Goal: Communication & Community: Answer question/provide support

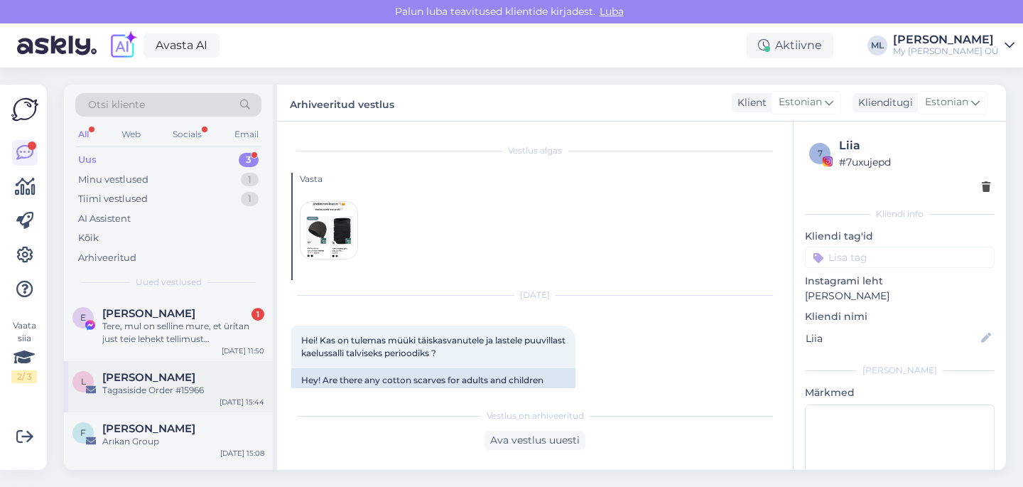
scroll to position [609, 0]
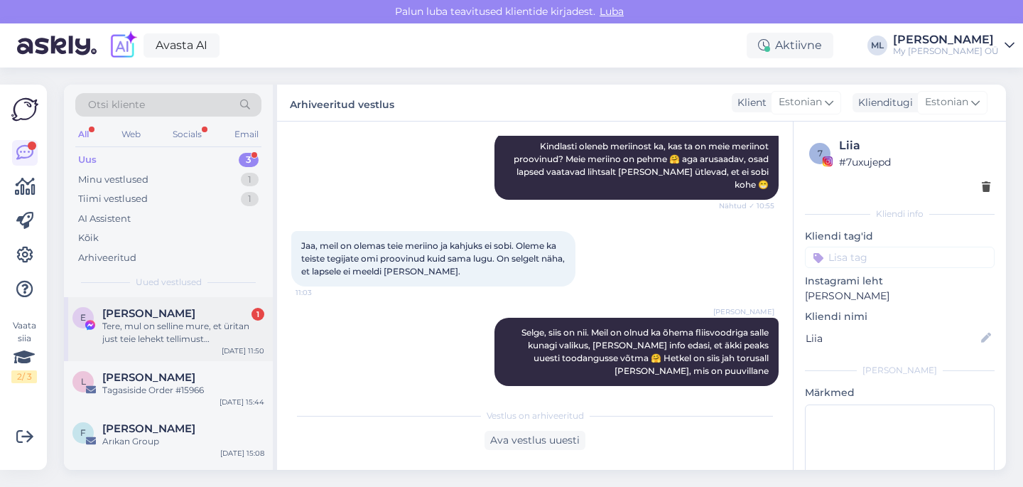
click at [174, 322] on div "Tere, mul on selline mure, et üritan just teie lehekt tellimust [PERSON_NAME] t…" at bounding box center [183, 333] width 162 height 26
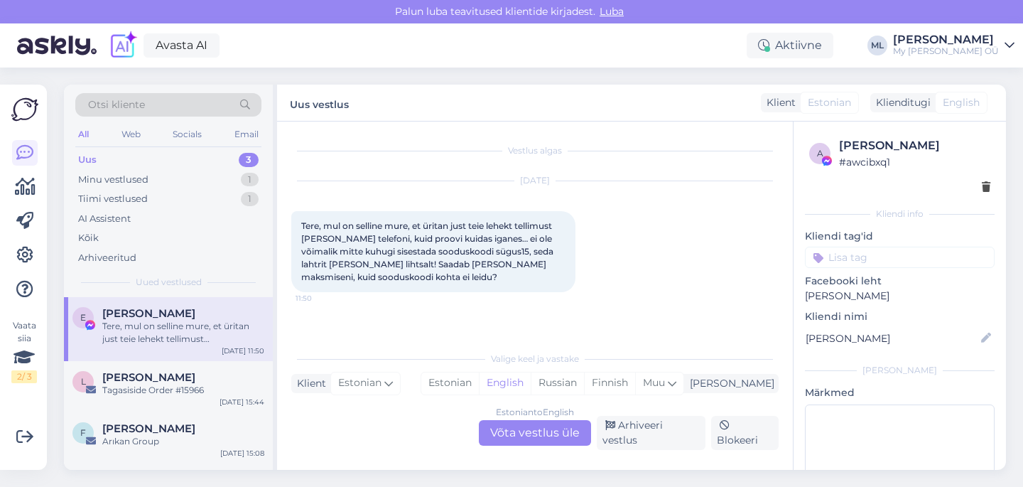
click at [515, 438] on div "Estonian to English Võta vestlus üle" at bounding box center [535, 433] width 112 height 26
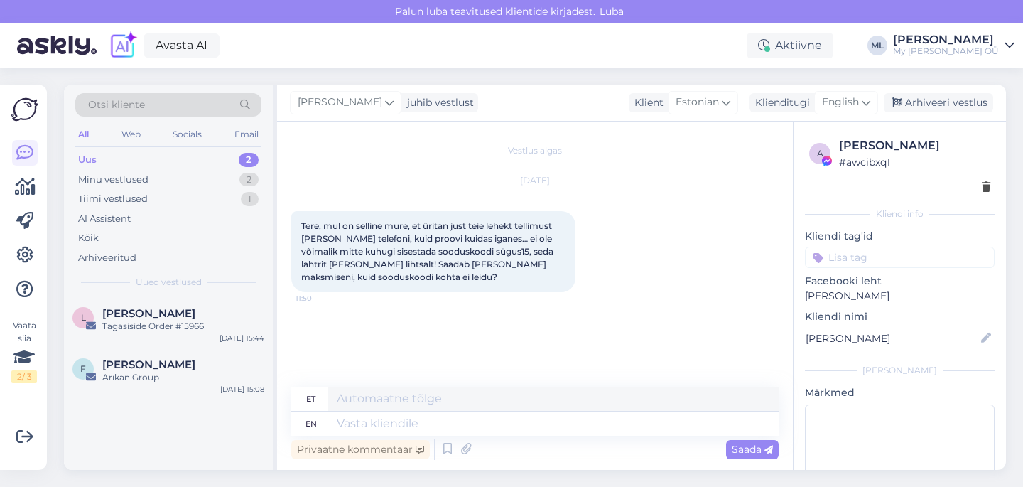
drag, startPoint x: 833, startPoint y: 107, endPoint x: 829, endPoint y: 113, distance: 7.3
click at [833, 107] on span "English" at bounding box center [840, 103] width 37 height 16
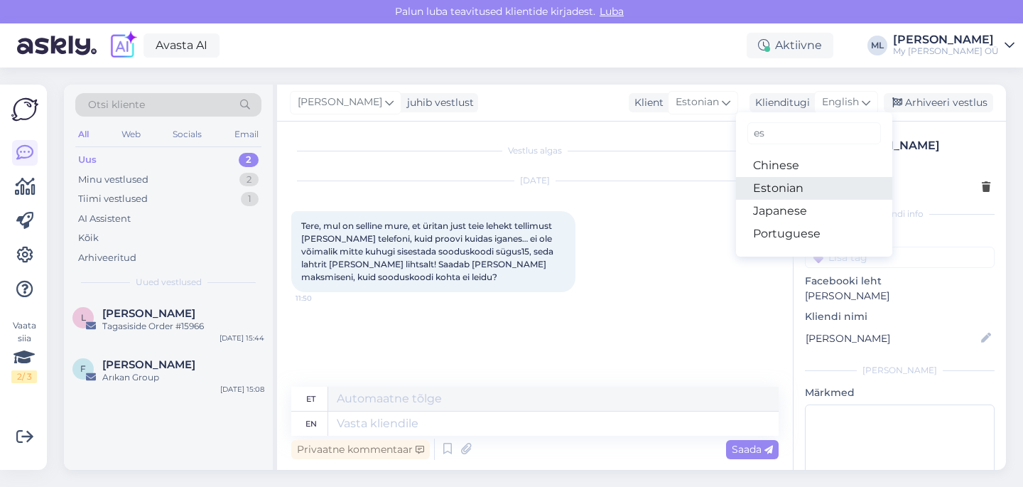
click at [778, 193] on link "Estonian" at bounding box center [814, 188] width 156 height 23
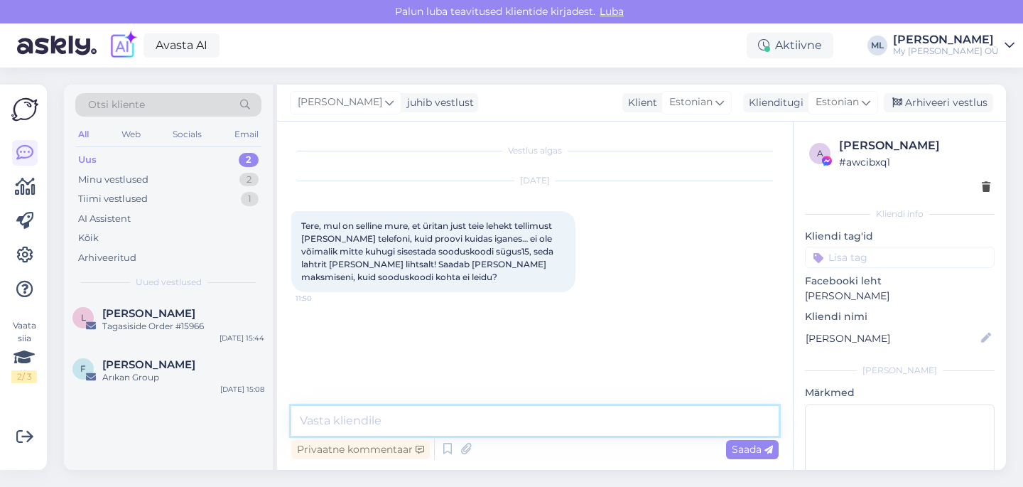
click at [355, 414] on textarea at bounding box center [535, 421] width 488 height 30
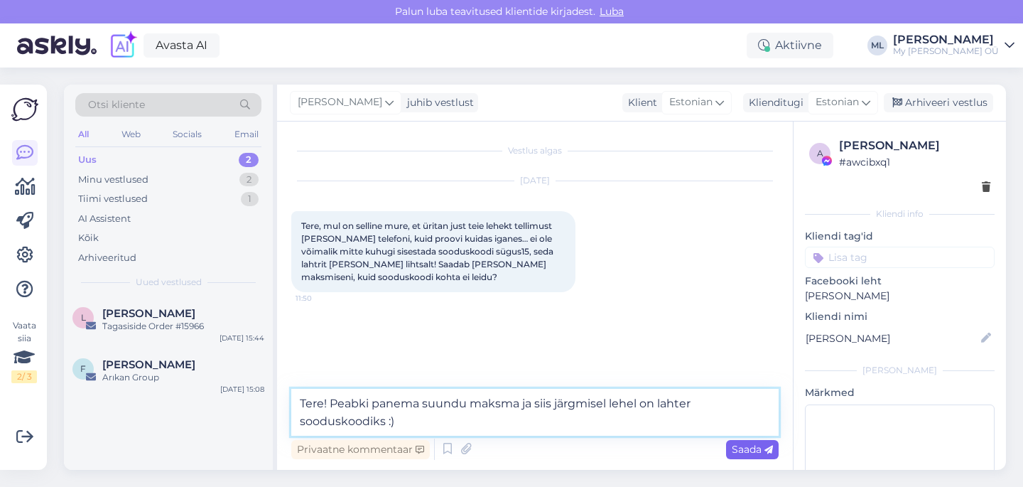
type textarea "Tere! Peabki panema suundu maksma ja siis järgmisel lehel on lahter sooduskoodi…"
click at [743, 451] on span "Saada" at bounding box center [752, 449] width 41 height 13
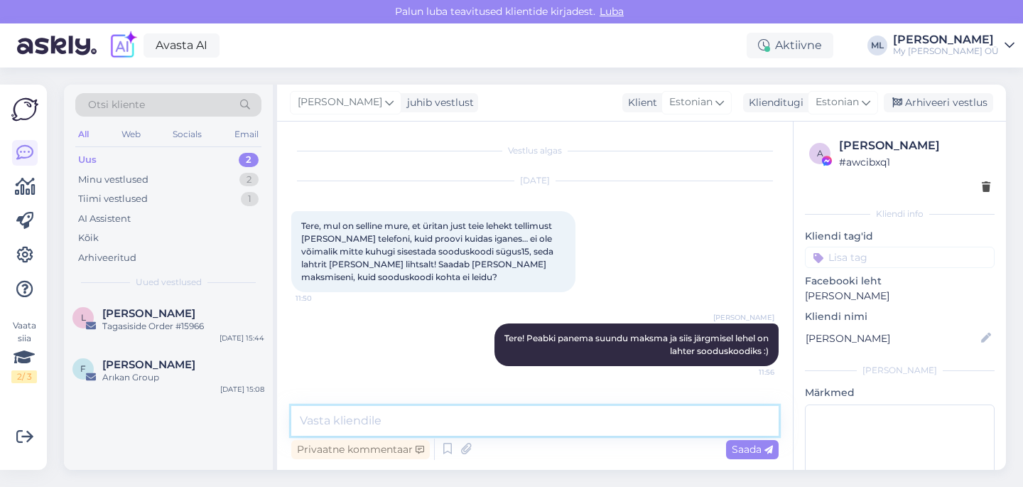
click at [619, 428] on textarea at bounding box center [535, 421] width 488 height 30
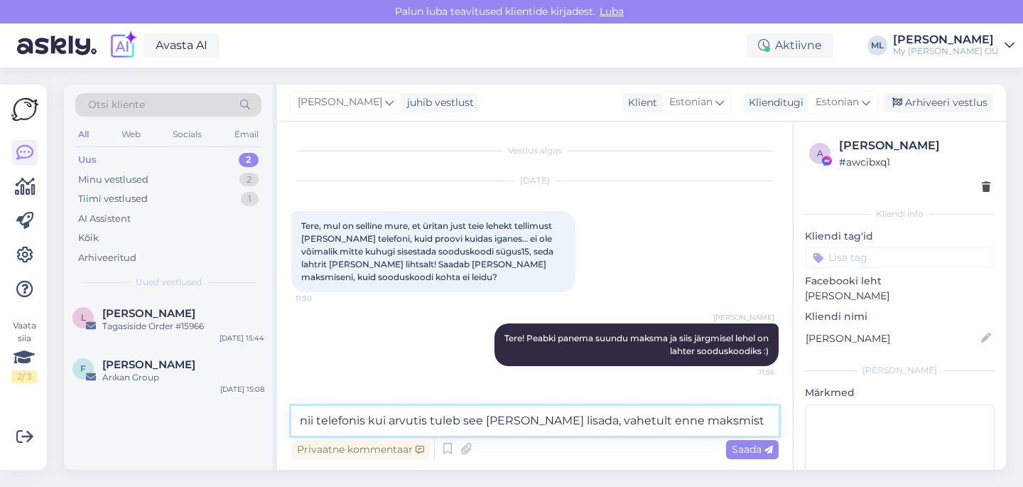
type textarea "nii telefonis kui arvutis tuleb see [PERSON_NAME] lisada, vahetult enne maksmist"
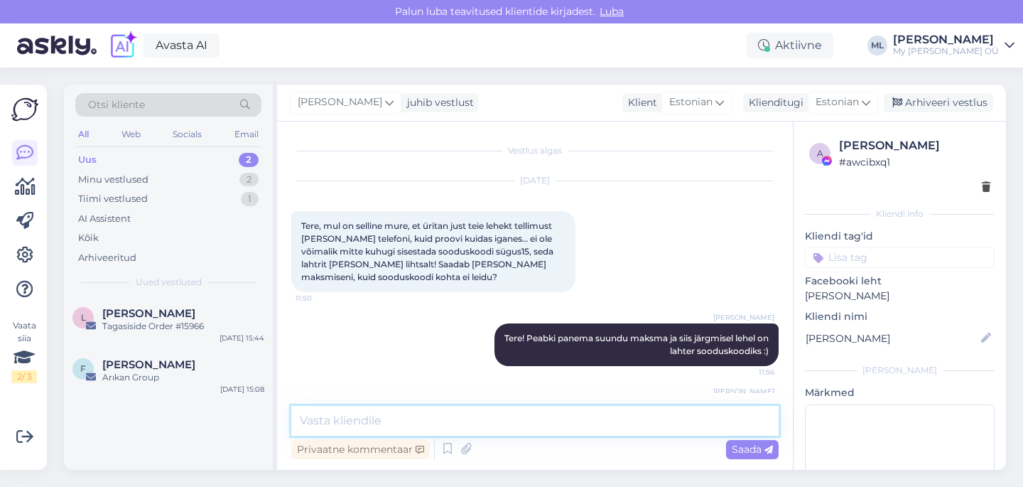
scroll to position [63, 0]
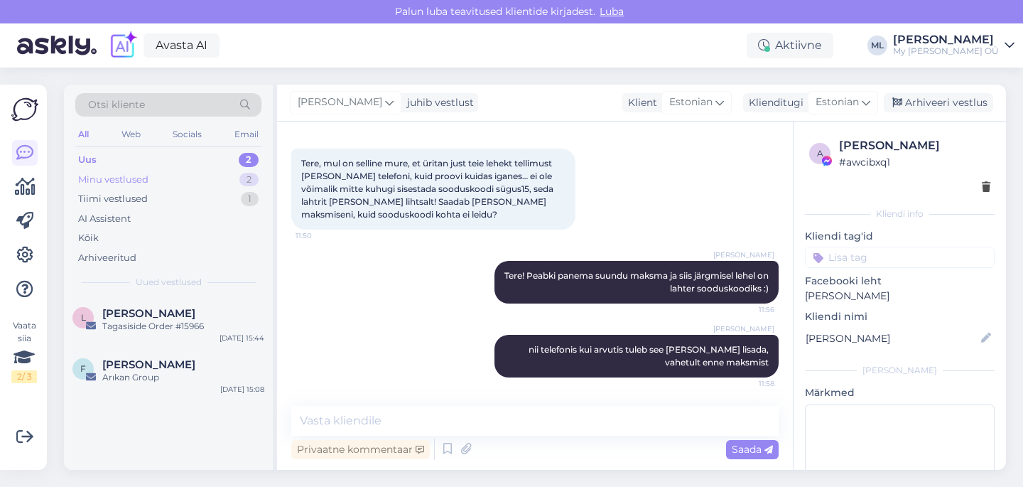
click at [148, 173] on div "Minu vestlused" at bounding box center [113, 180] width 70 height 14
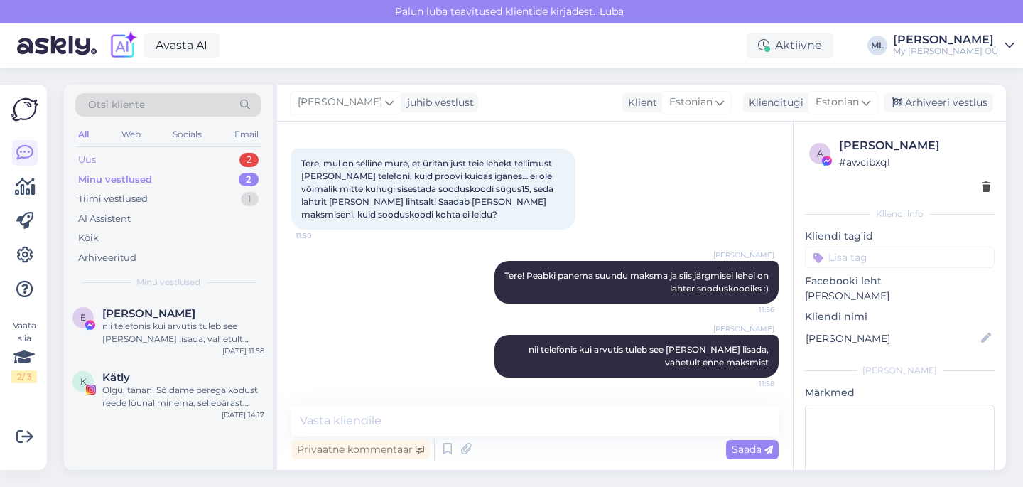
click at [146, 157] on div "Uus 2" at bounding box center [168, 160] width 186 height 20
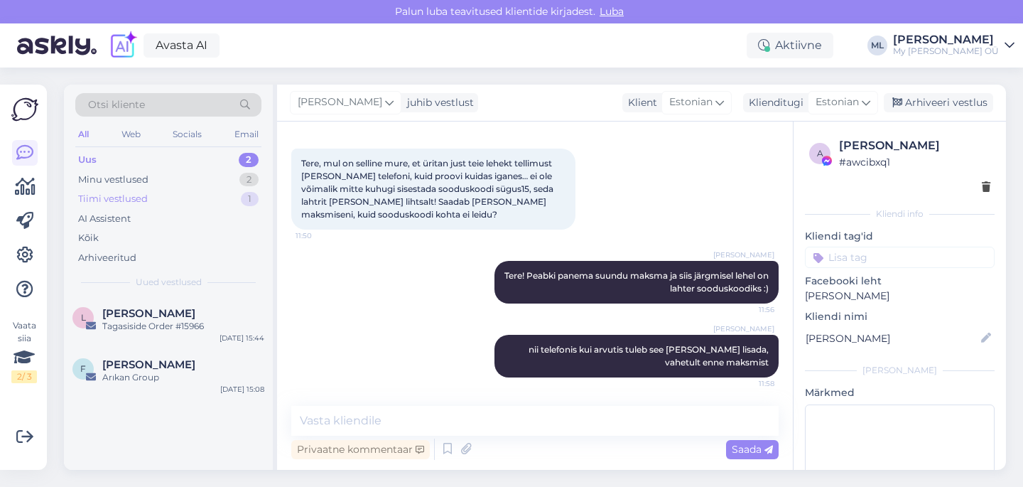
click at [193, 206] on div "Tiimi vestlused 1" at bounding box center [168, 199] width 186 height 20
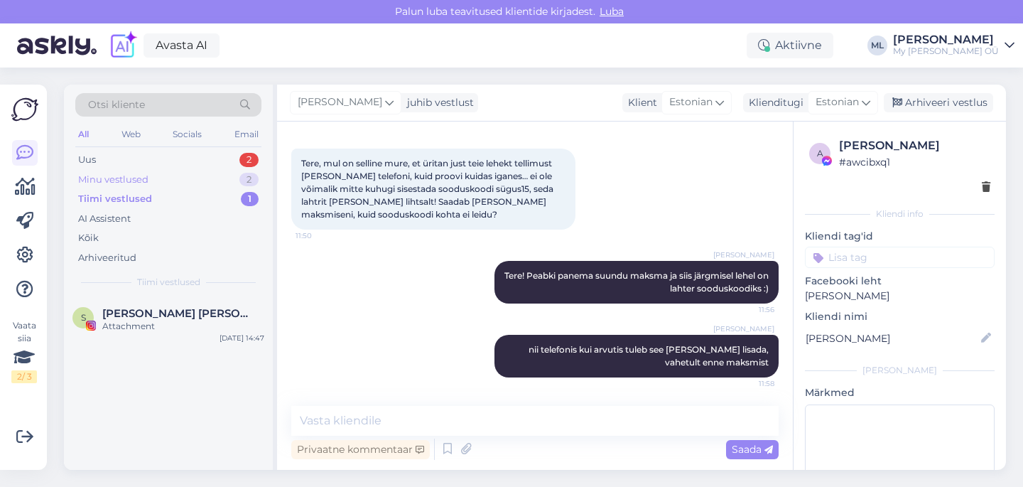
click at [148, 174] on div "Minu vestlused 2" at bounding box center [168, 180] width 186 height 20
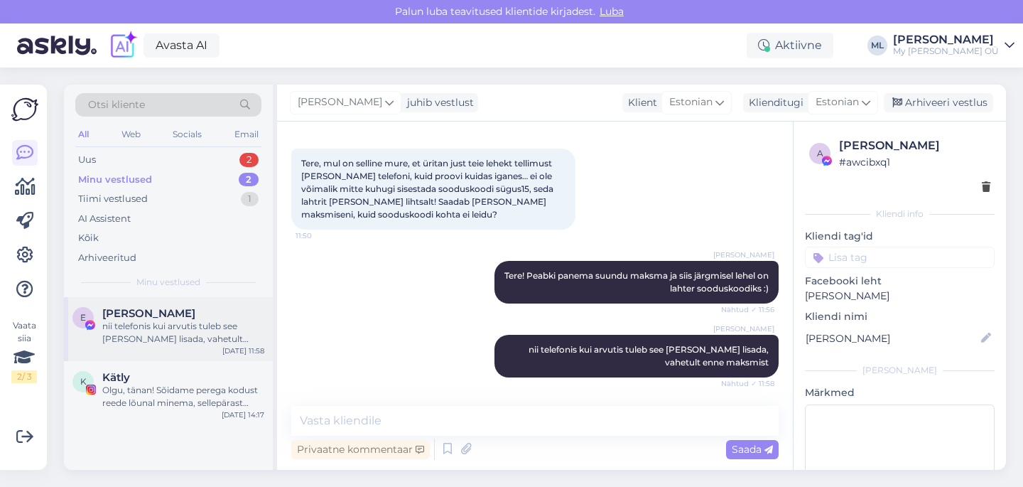
click at [183, 333] on div "nii telefonis kui arvutis tuleb see [PERSON_NAME] lisada, vahetult enne maksmist" at bounding box center [183, 333] width 162 height 26
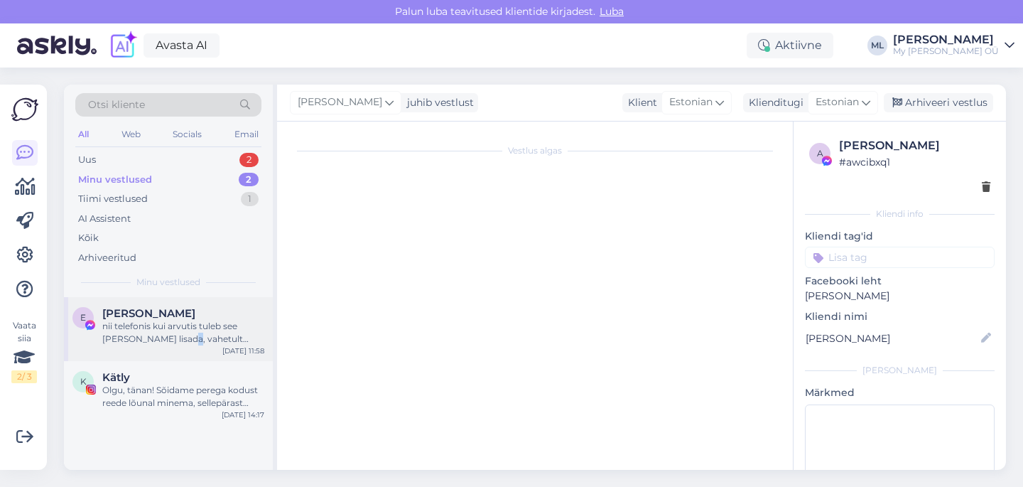
scroll to position [138, 0]
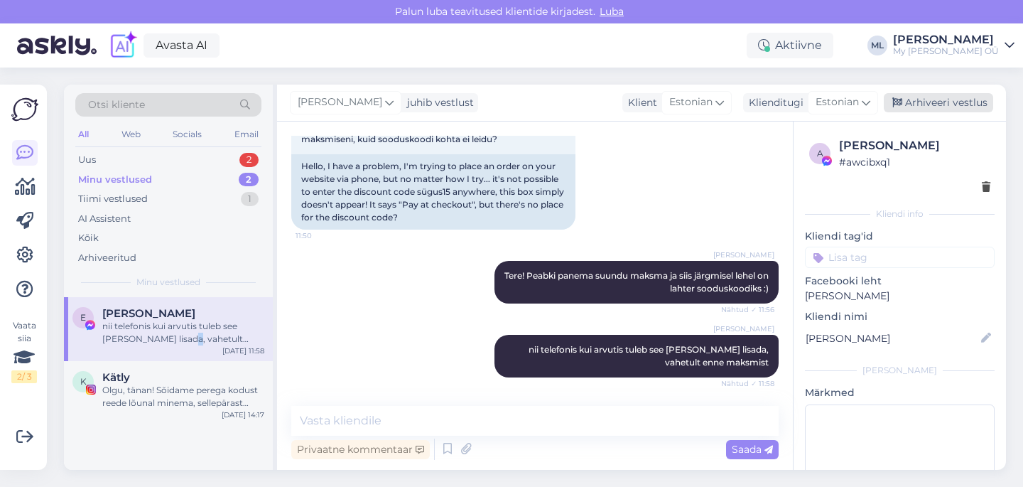
click at [911, 103] on div "Arhiveeri vestlus" at bounding box center [938, 102] width 109 height 19
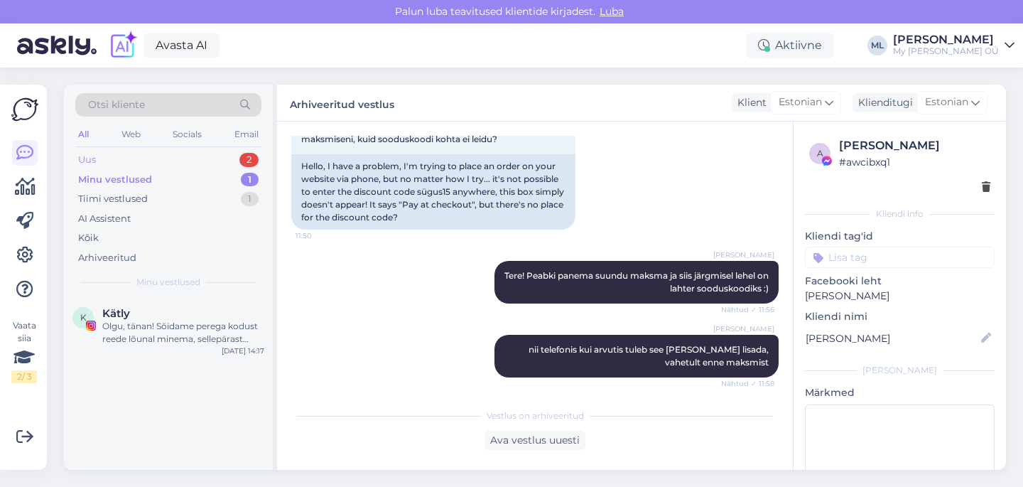
click at [111, 158] on div "Uus 2" at bounding box center [168, 160] width 186 height 20
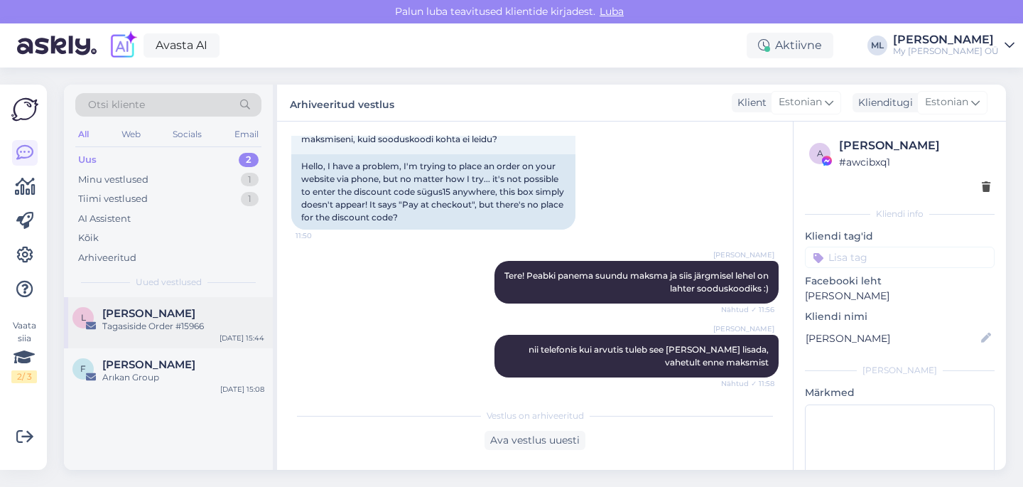
click at [208, 323] on div "Tagasiside Order #15966" at bounding box center [183, 326] width 162 height 13
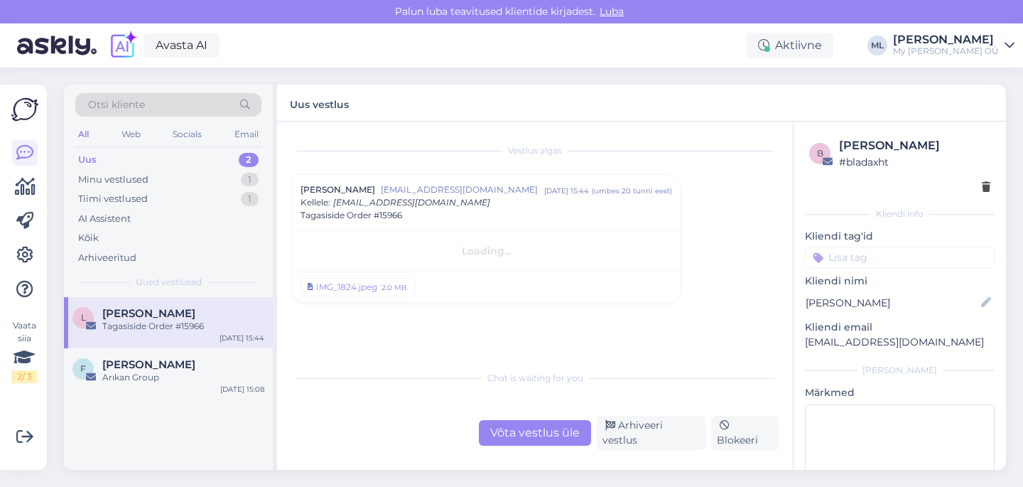
scroll to position [0, 0]
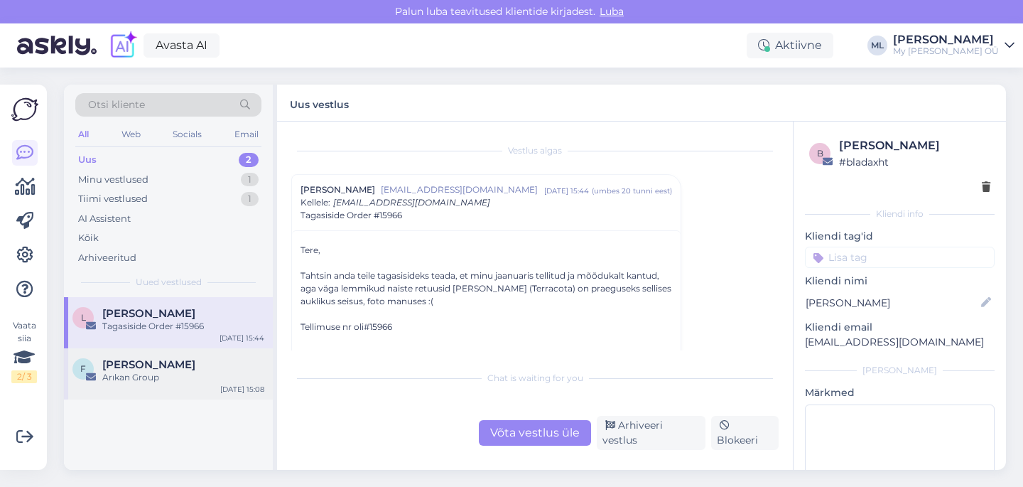
click at [110, 364] on span "[PERSON_NAME]" at bounding box center [148, 364] width 93 height 13
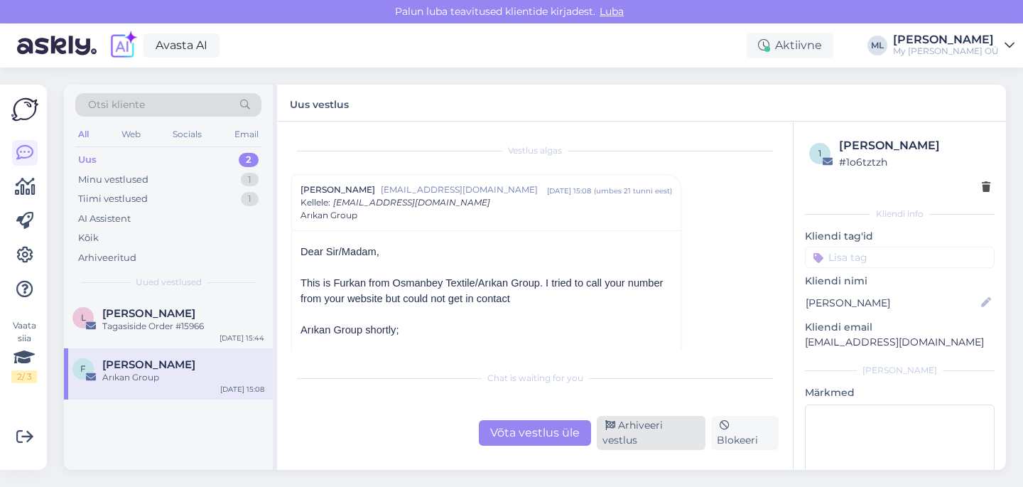
drag, startPoint x: 633, startPoint y: 437, endPoint x: 632, endPoint y: 429, distance: 8.6
click at [633, 436] on div "Arhiveeri vestlus" at bounding box center [651, 433] width 109 height 34
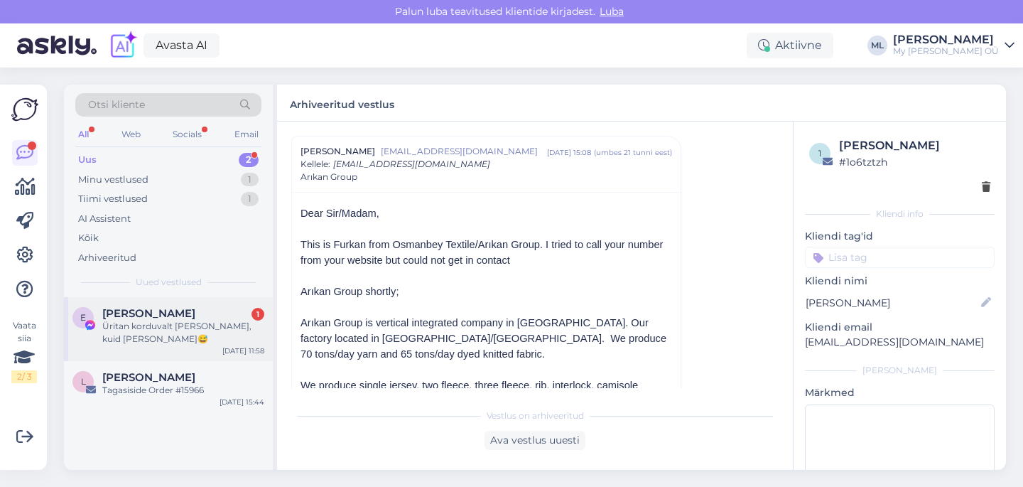
click at [177, 324] on div "Üritan korduvalt [PERSON_NAME], kuid [PERSON_NAME]😅" at bounding box center [183, 333] width 162 height 26
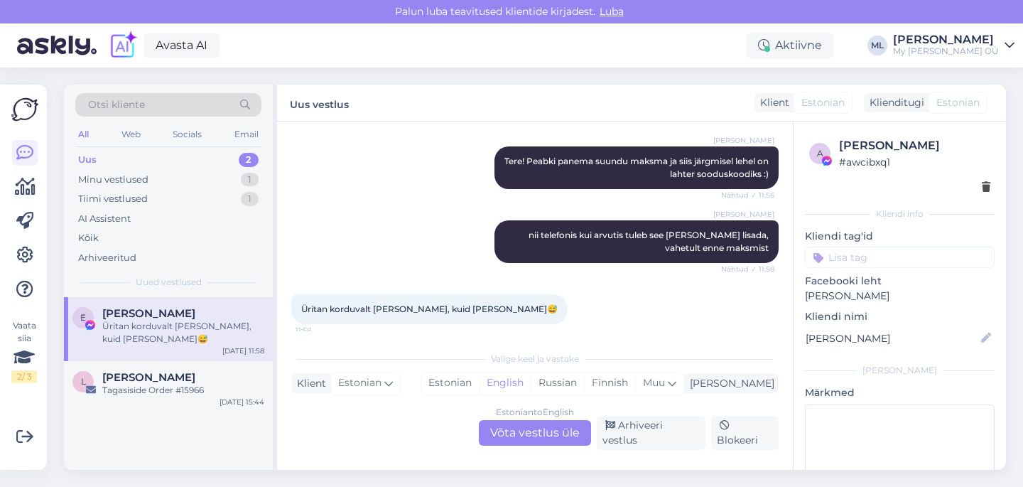
click at [559, 442] on div "Estonian to English Võta vestlus üle" at bounding box center [535, 433] width 112 height 26
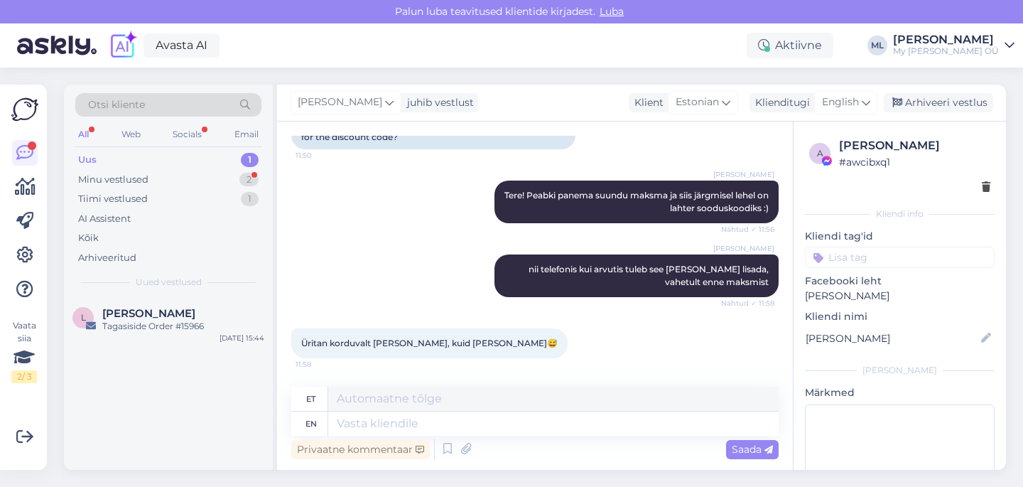
scroll to position [397, 0]
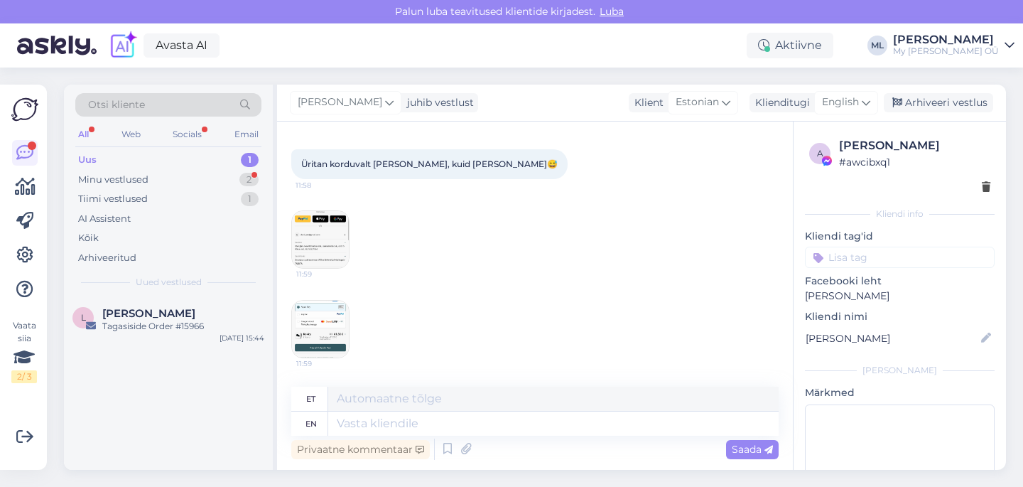
click at [326, 256] on img at bounding box center [320, 239] width 57 height 57
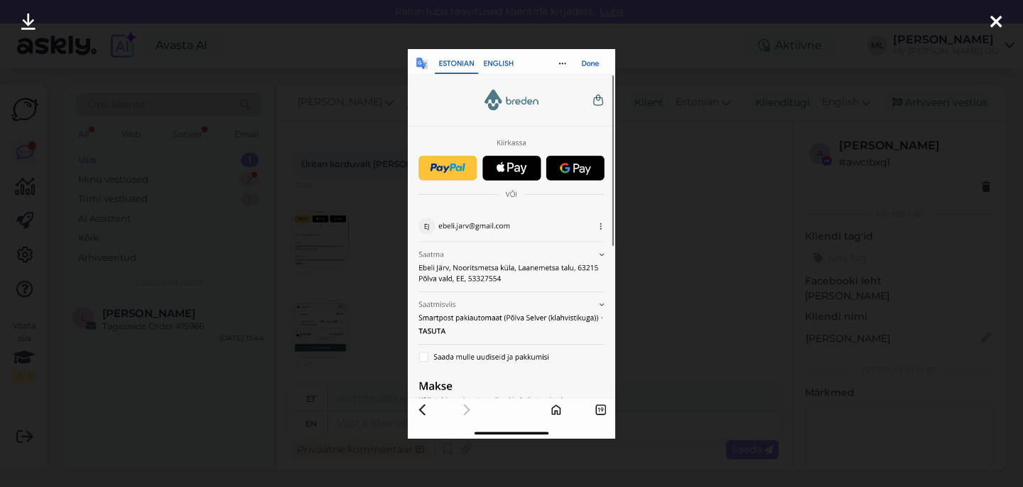
click at [645, 118] on div at bounding box center [511, 243] width 1023 height 487
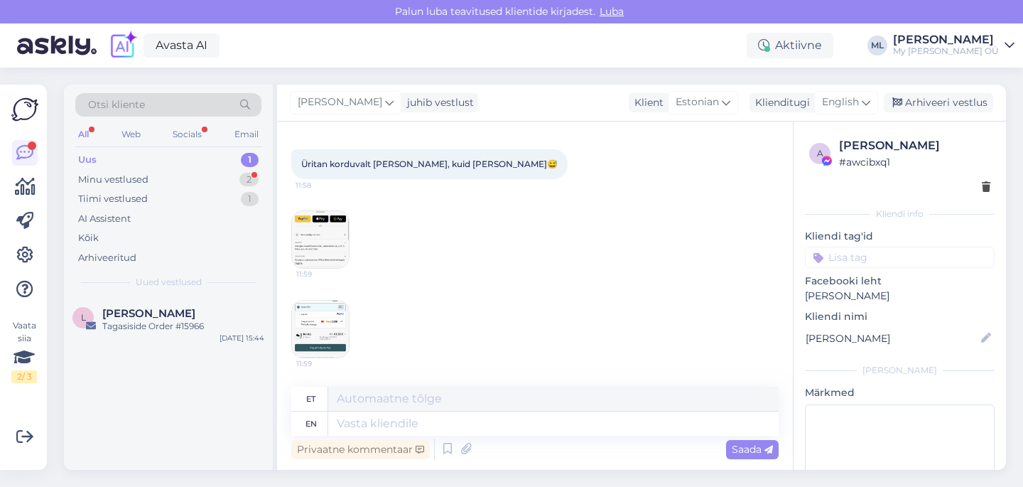
click at [334, 332] on img at bounding box center [320, 329] width 57 height 57
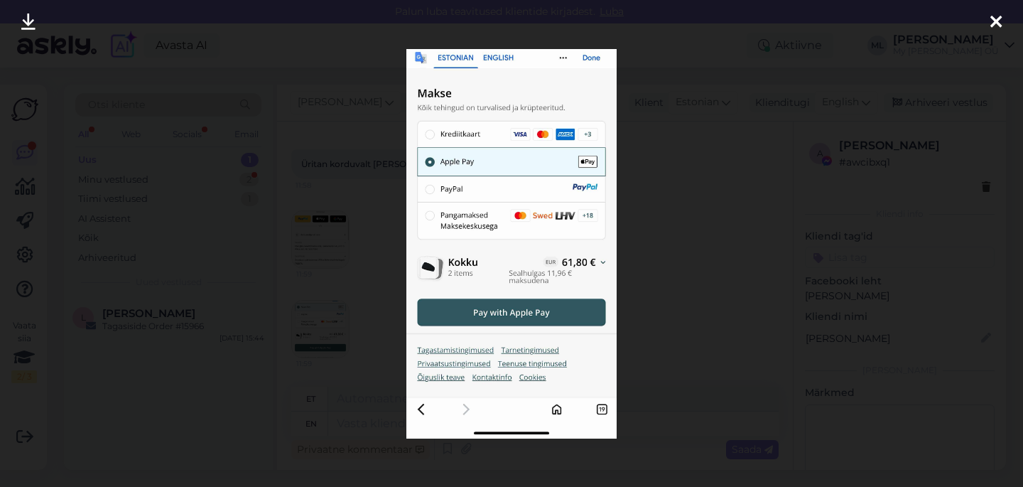
click at [673, 225] on div at bounding box center [511, 243] width 1023 height 487
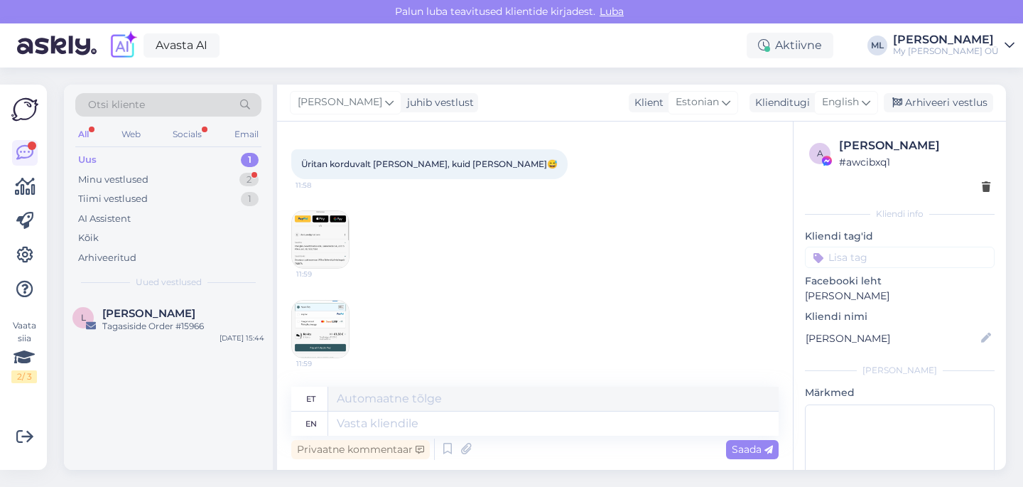
click at [302, 316] on img at bounding box center [320, 329] width 57 height 57
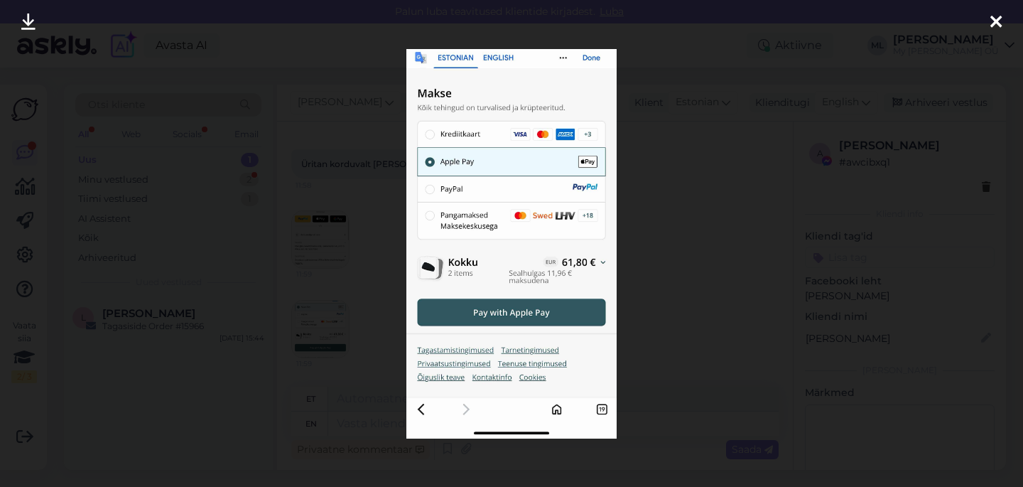
click at [1001, 28] on icon at bounding box center [996, 23] width 11 height 18
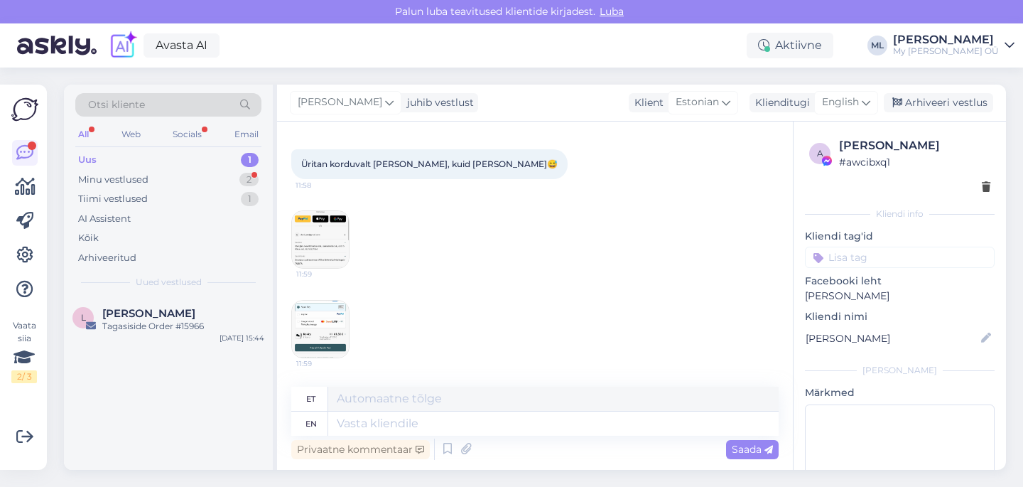
click at [324, 264] on img at bounding box center [320, 239] width 57 height 57
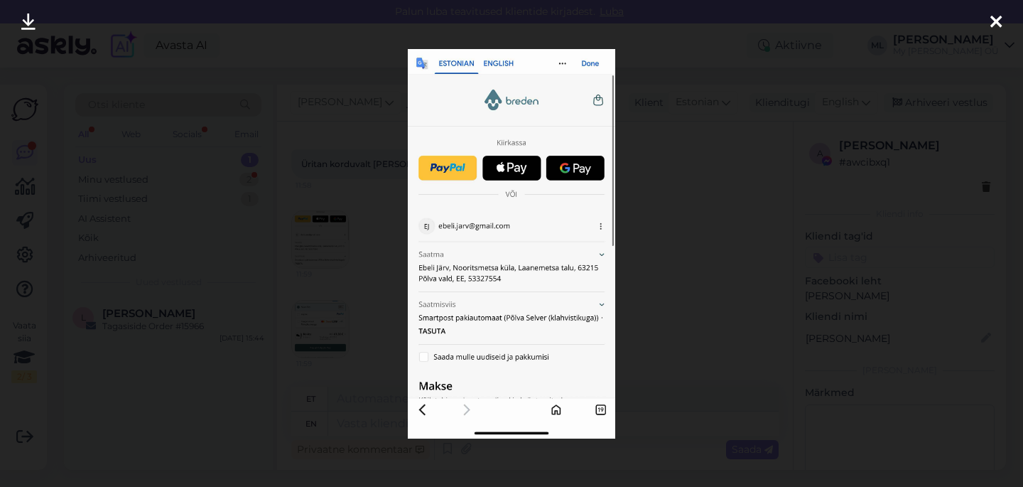
click at [1000, 19] on icon at bounding box center [996, 23] width 11 height 18
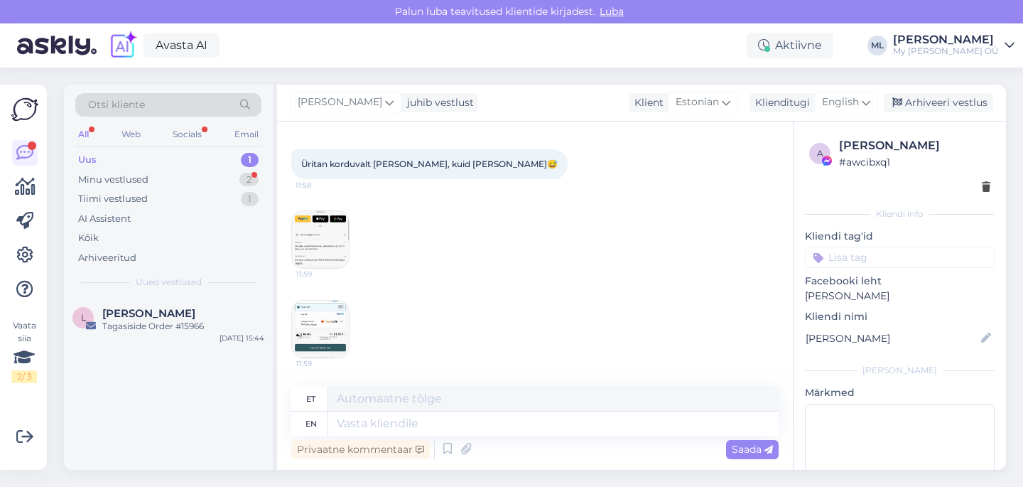
scroll to position [483, 0]
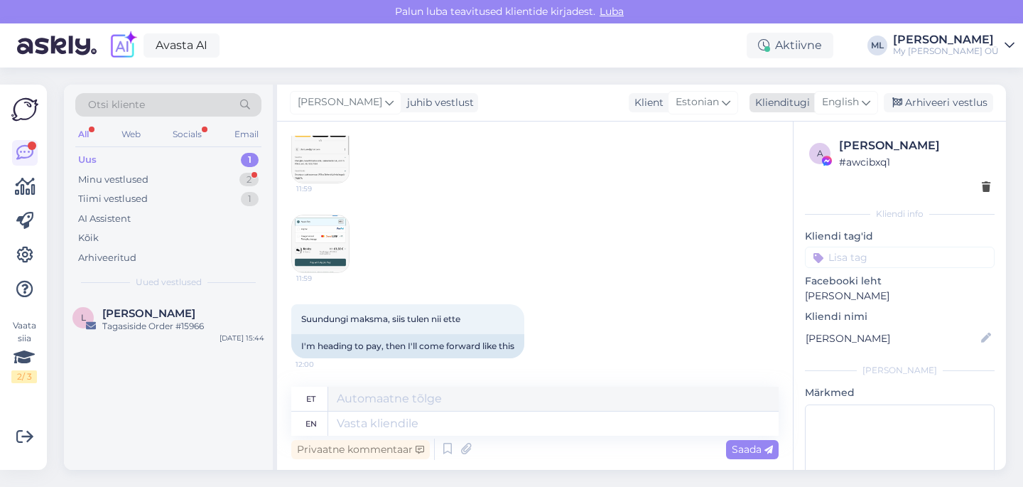
click at [849, 104] on span "English" at bounding box center [840, 103] width 37 height 16
type input "est"
click at [761, 171] on link "Estonian" at bounding box center [814, 165] width 156 height 23
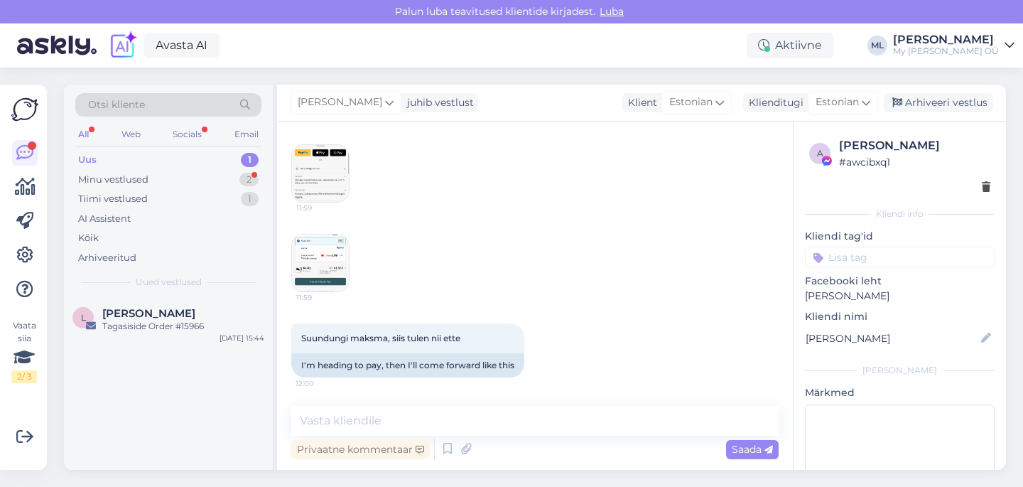
scroll to position [463, 0]
click at [313, 426] on textarea at bounding box center [535, 421] width 488 height 30
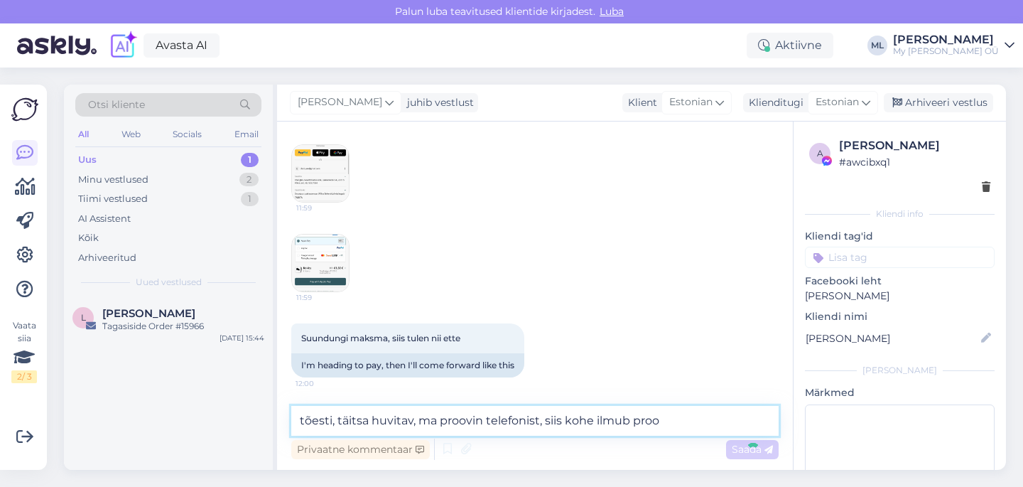
type textarea "tõesti, täitsa huvitav, ma proovin telefonist, siis kohe ilmub proov"
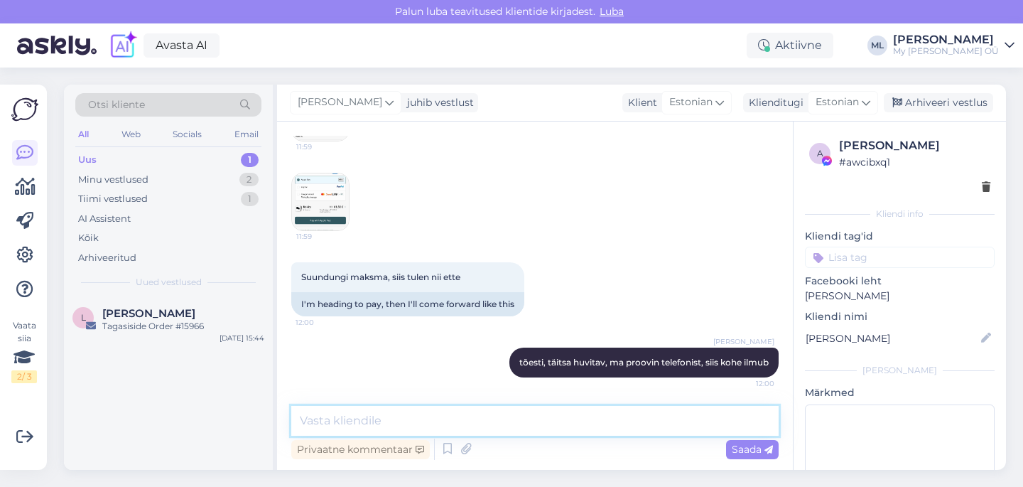
type textarea "i"
type textarea "proovisite akent kinni panna vms?"
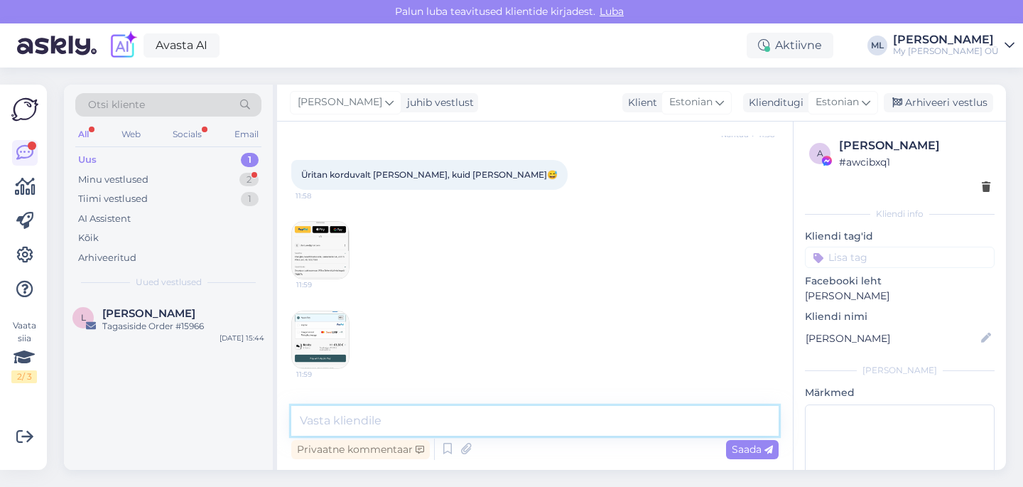
scroll to position [376, 0]
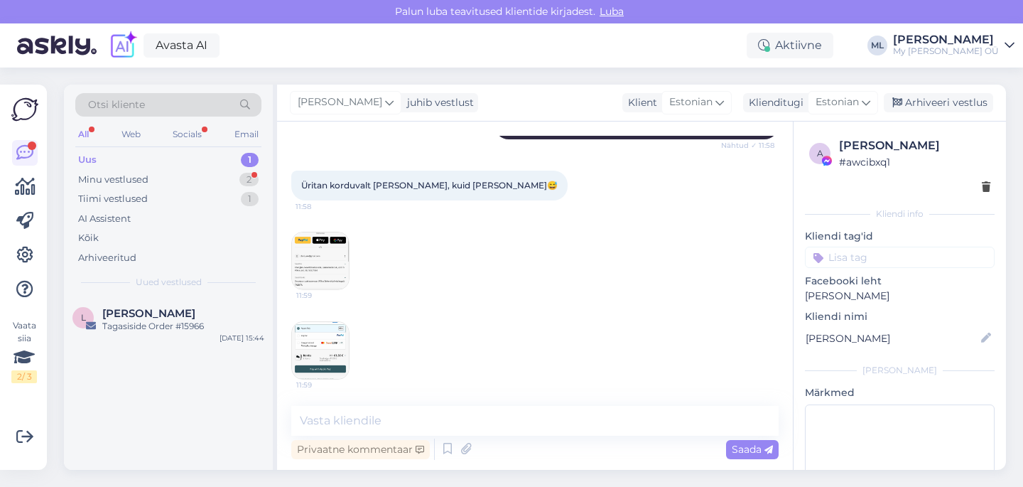
click at [331, 254] on img at bounding box center [320, 260] width 57 height 57
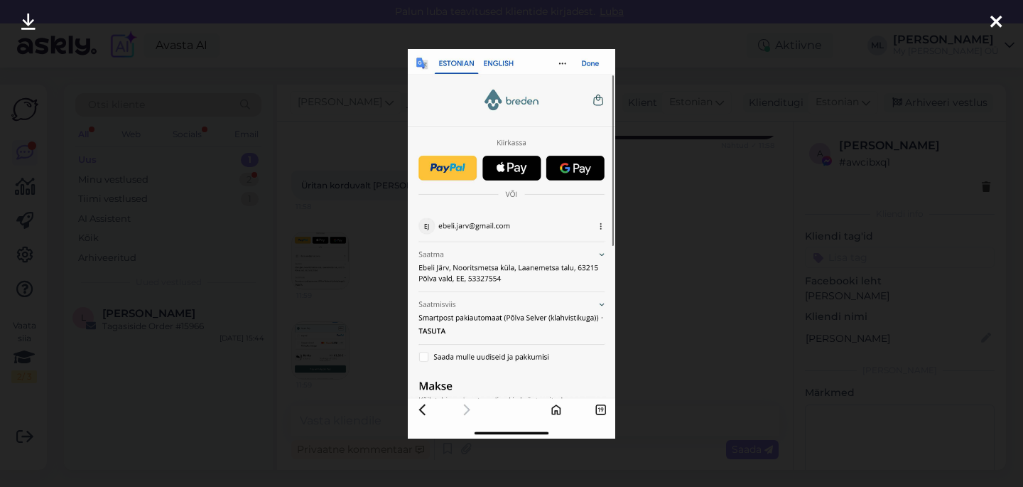
click at [983, 26] on div at bounding box center [996, 22] width 28 height 45
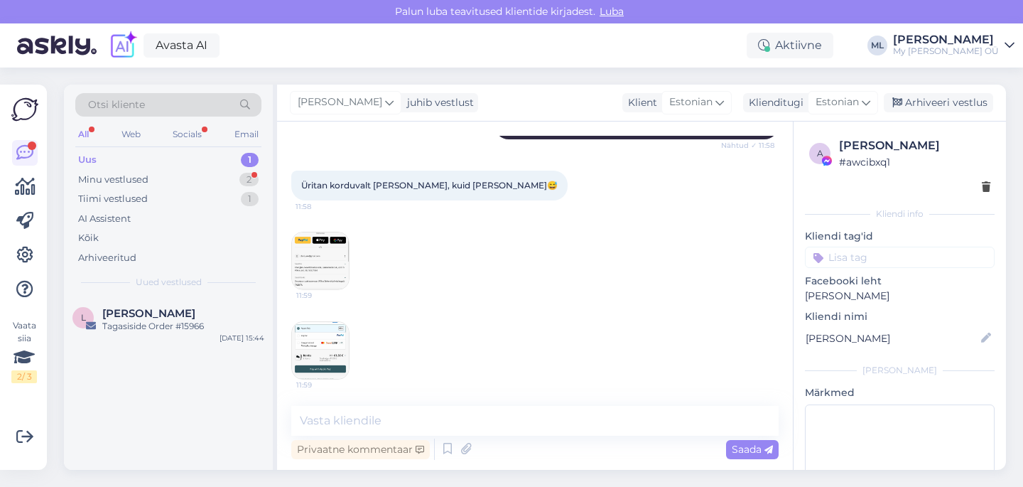
click at [312, 347] on img at bounding box center [320, 350] width 57 height 57
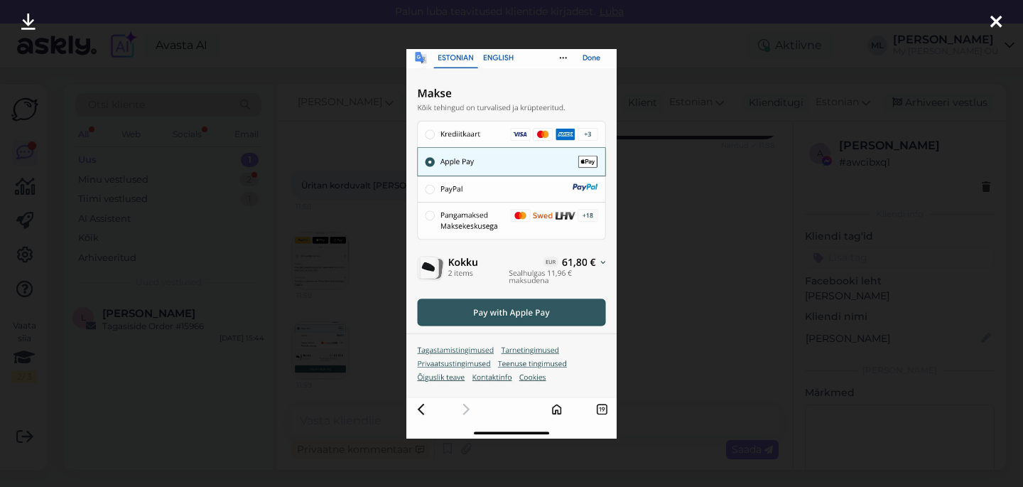
scroll to position [708, 0]
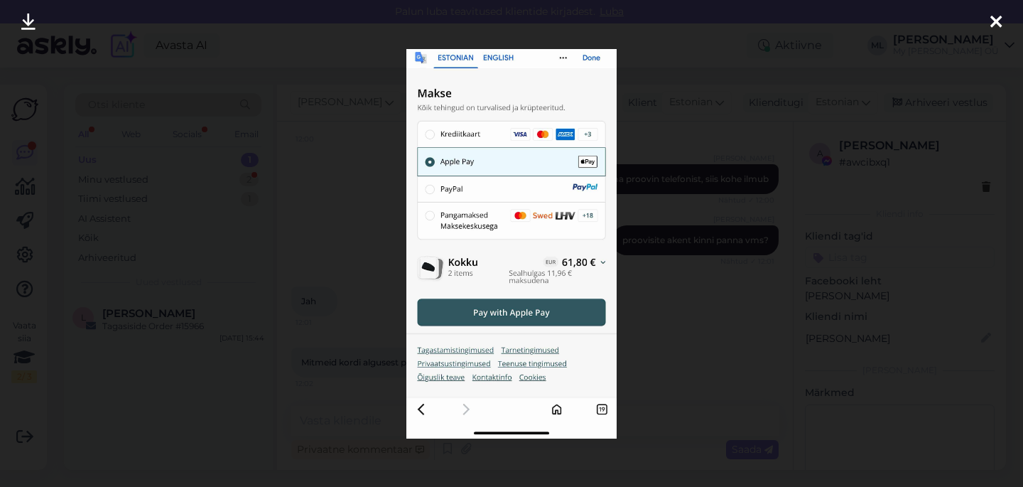
click at [1000, 26] on icon at bounding box center [996, 23] width 11 height 18
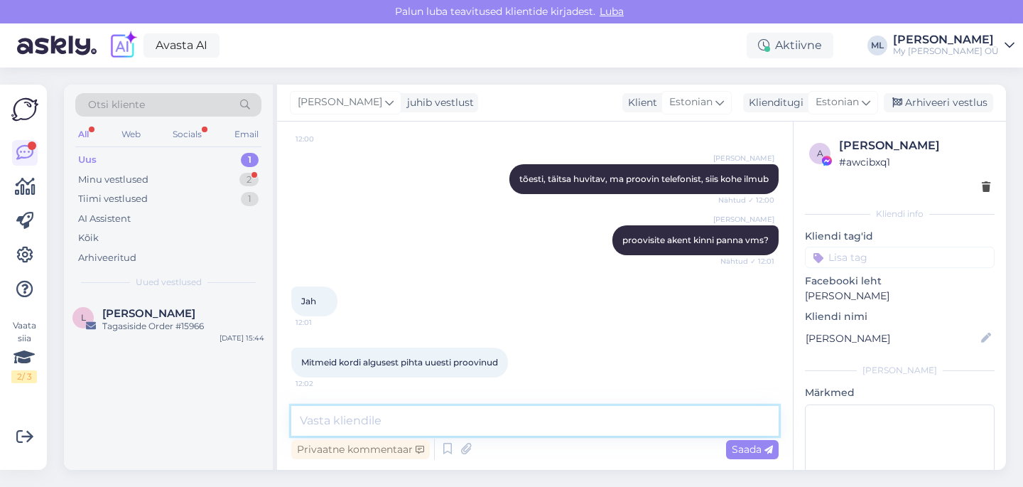
click at [338, 424] on textarea at bounding box center [535, 421] width 488 height 30
type textarea "t"
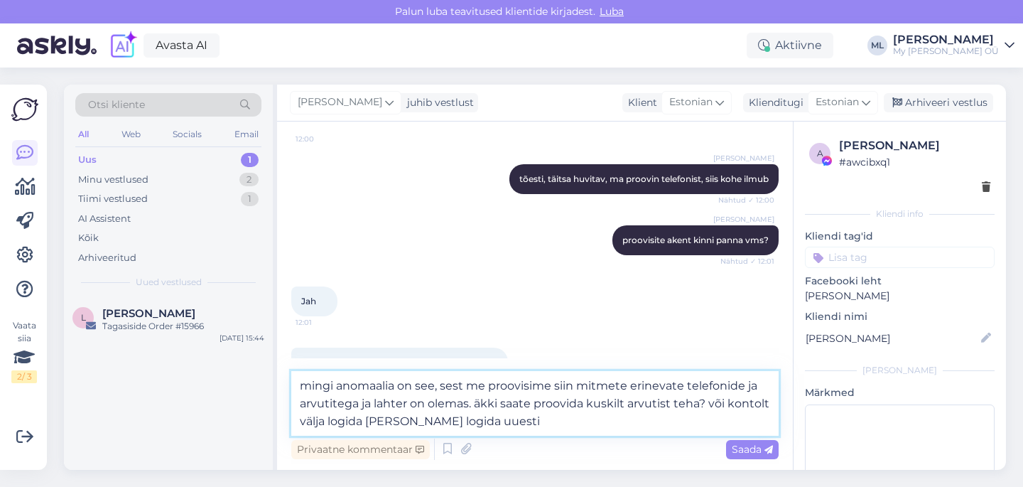
type textarea "mingi anomaalia on see, sest me proovisime siin mitmete erinevate telefonide ja…"
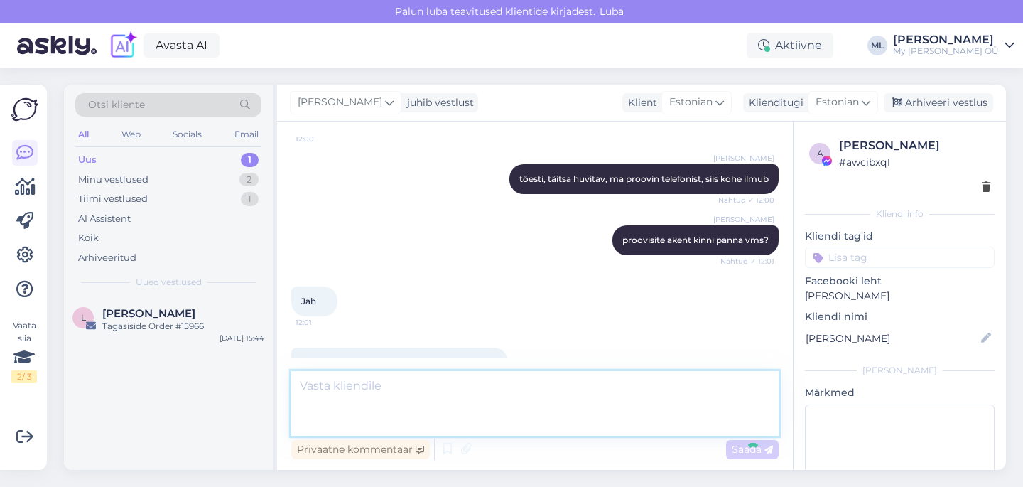
scroll to position [807, 0]
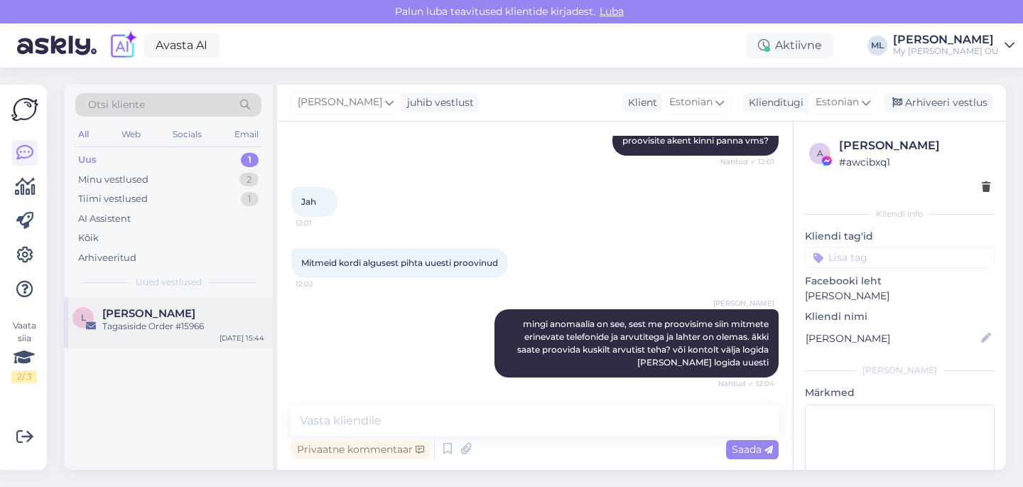
click at [192, 316] on span "[PERSON_NAME]" at bounding box center [148, 313] width 93 height 13
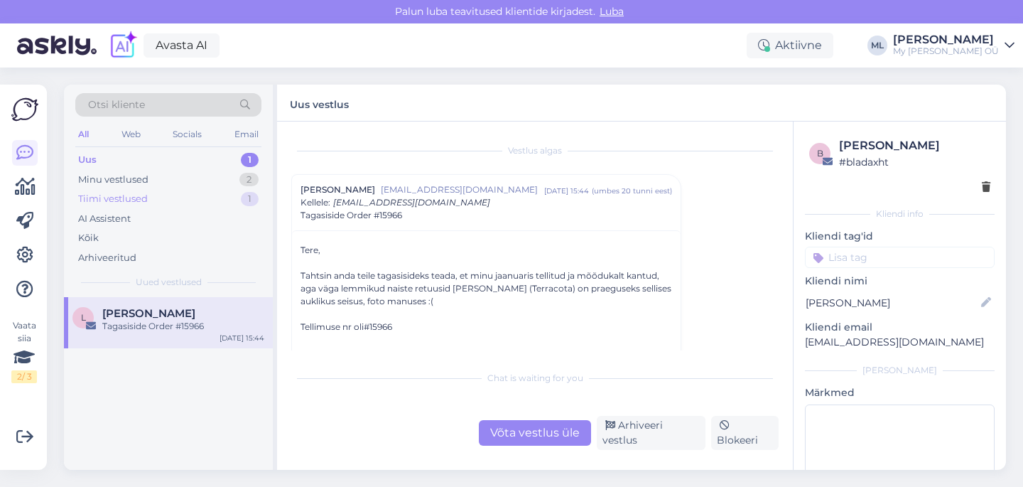
click at [123, 202] on div "Tiimi vestlused" at bounding box center [113, 199] width 70 height 14
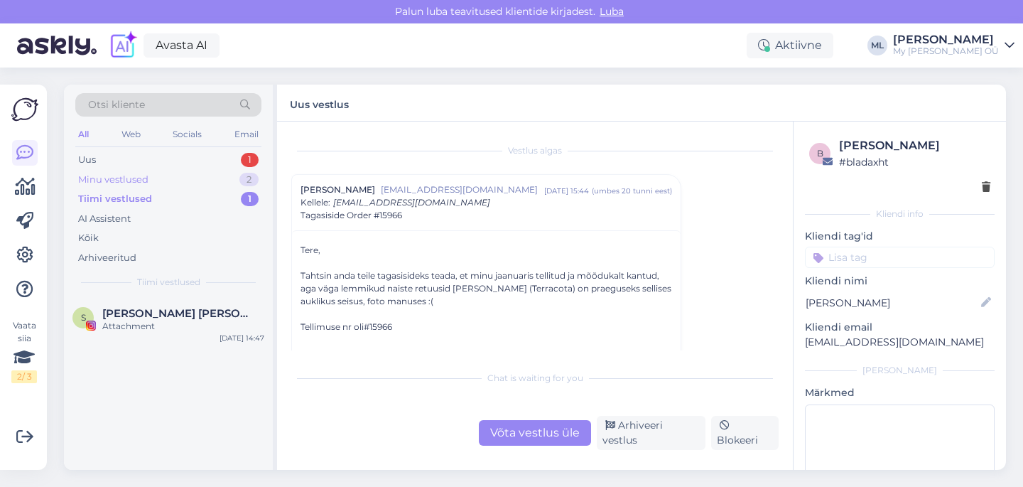
click at [112, 188] on div "Minu vestlused 2" at bounding box center [168, 180] width 186 height 20
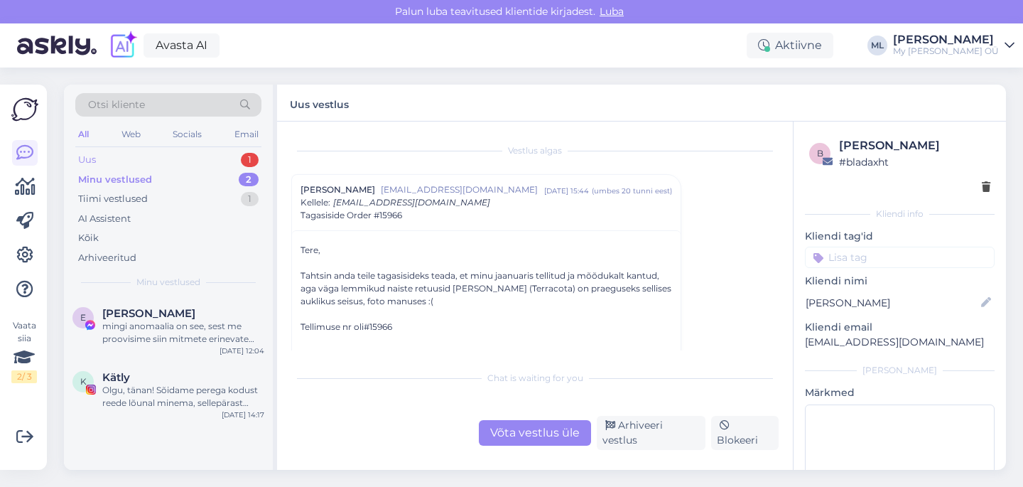
click at [90, 166] on div "Uus" at bounding box center [87, 160] width 18 height 14
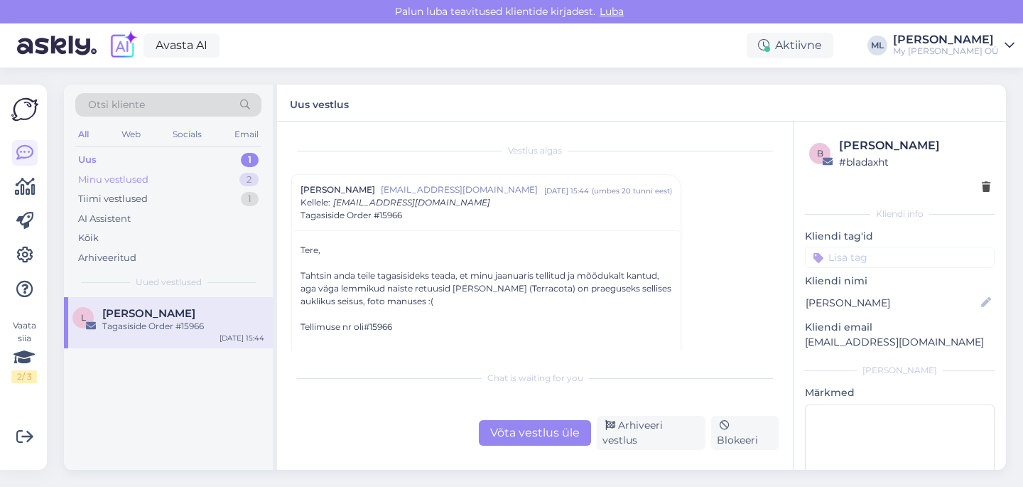
click at [132, 181] on div "Minu vestlused" at bounding box center [113, 180] width 70 height 14
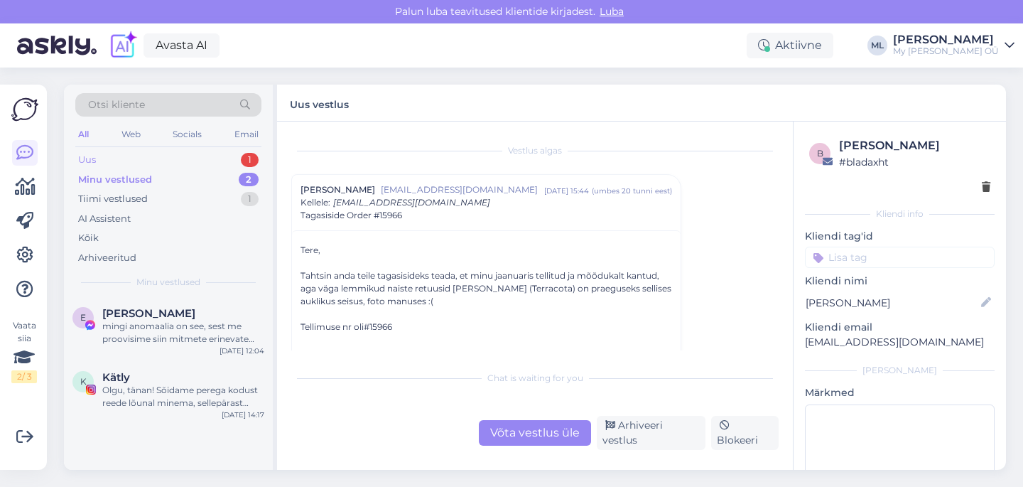
click at [79, 164] on div "Uus" at bounding box center [87, 160] width 18 height 14
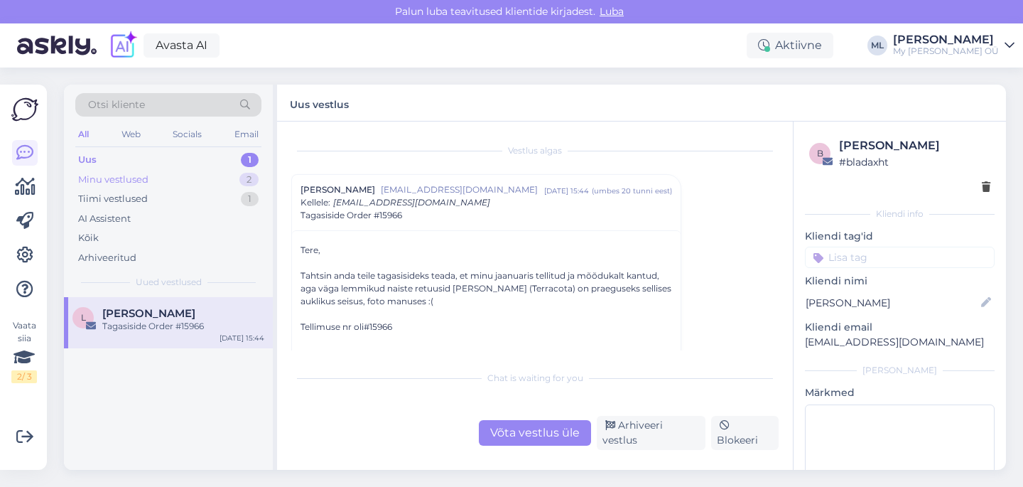
click at [88, 179] on div "Minu vestlused" at bounding box center [113, 180] width 70 height 14
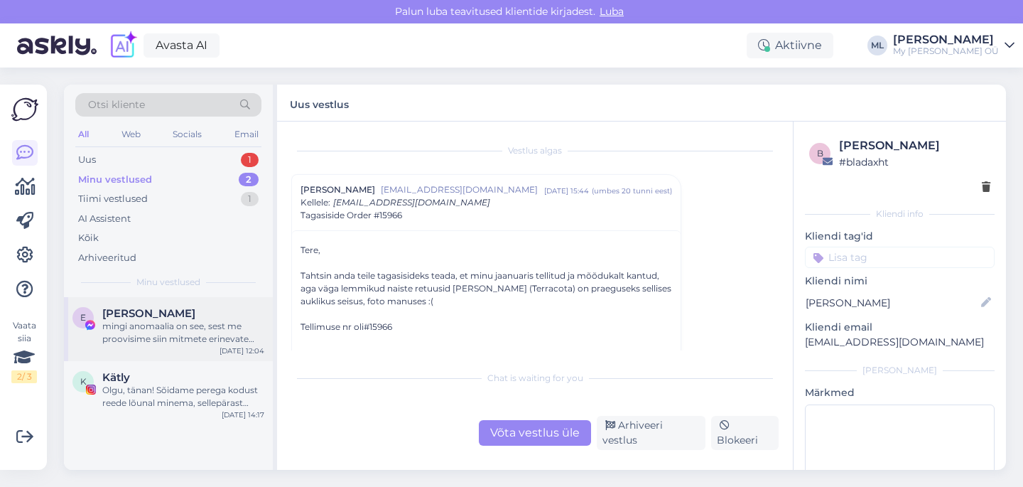
click at [149, 333] on div "mingi anomaalia on see, sest me proovisime siin mitmete erinevate telefonide ja…" at bounding box center [183, 333] width 162 height 26
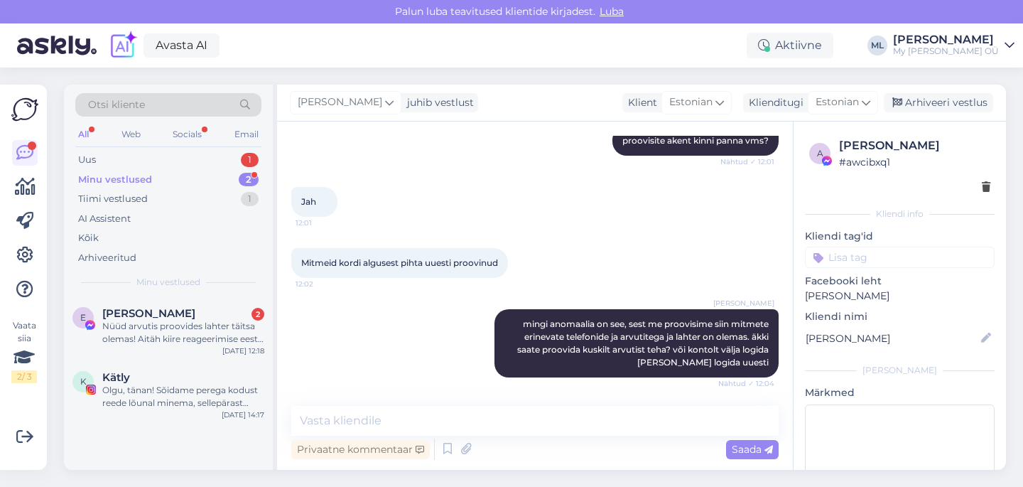
scroll to position [992, 0]
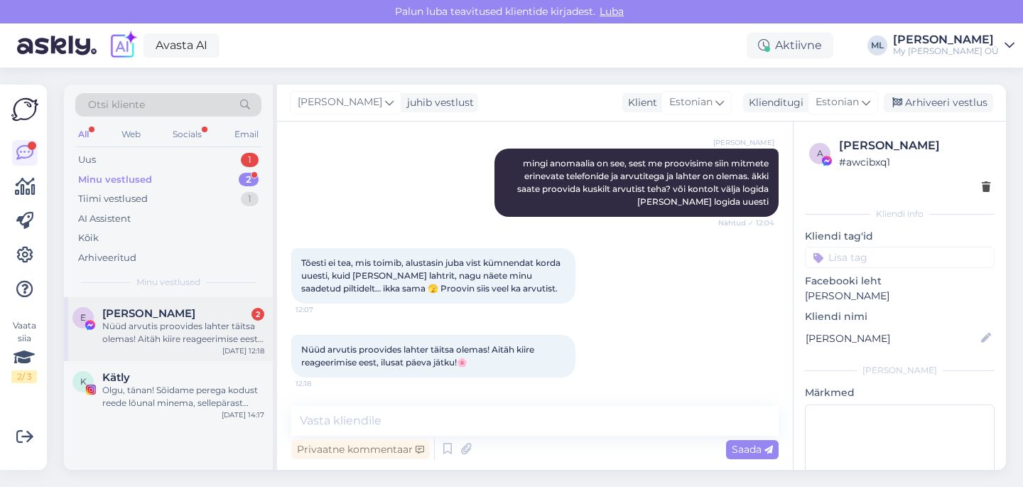
click at [157, 316] on div "Ebeli Järv 2" at bounding box center [183, 313] width 162 height 13
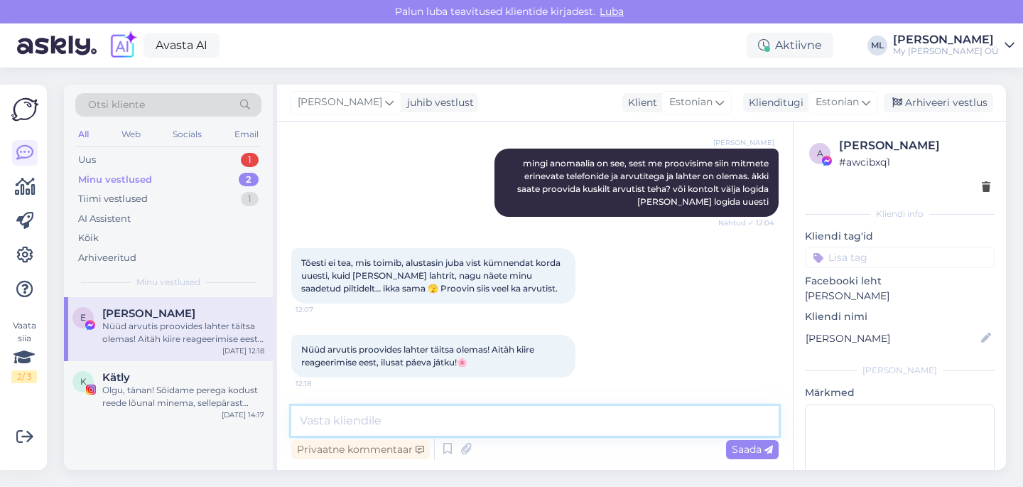
click at [351, 422] on textarea at bounding box center [535, 421] width 488 height 30
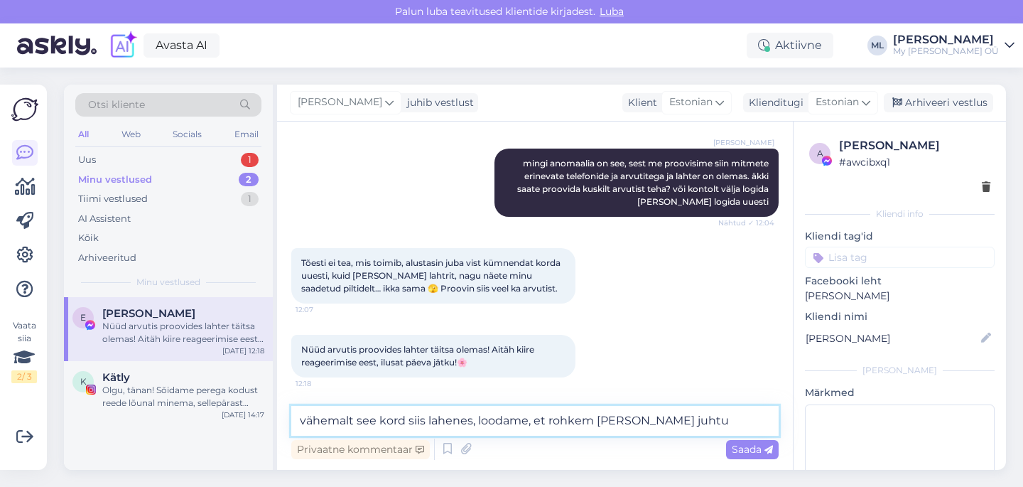
click at [685, 420] on textarea "vähemalt see kord siis lahenes, loodame, et rohkem [PERSON_NAME] juhtu" at bounding box center [535, 421] width 488 height 30
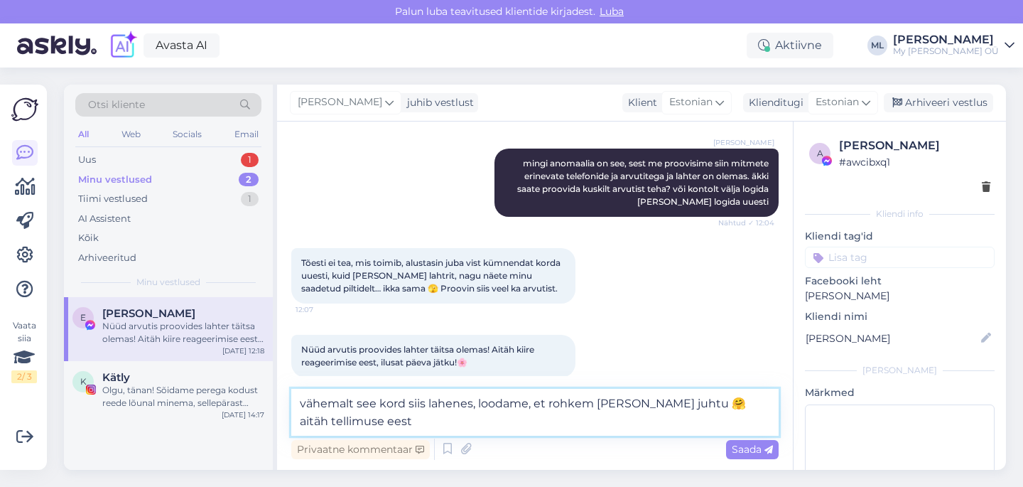
click at [397, 421] on textarea "vähemalt see kord siis lahenes, loodame, et rohkem [PERSON_NAME] juhtu 🤗 aitäh …" at bounding box center [535, 412] width 488 height 47
type textarea "vähemalt see kord siis lahenes, loodame, et rohkem [PERSON_NAME] juhtu 🤗 aitäh …"
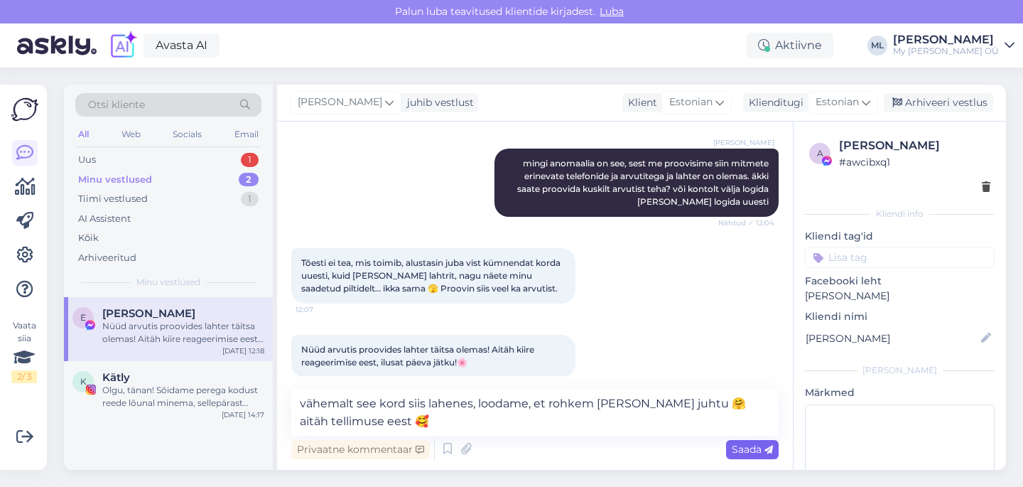
click at [754, 451] on span "Saada" at bounding box center [752, 449] width 41 height 13
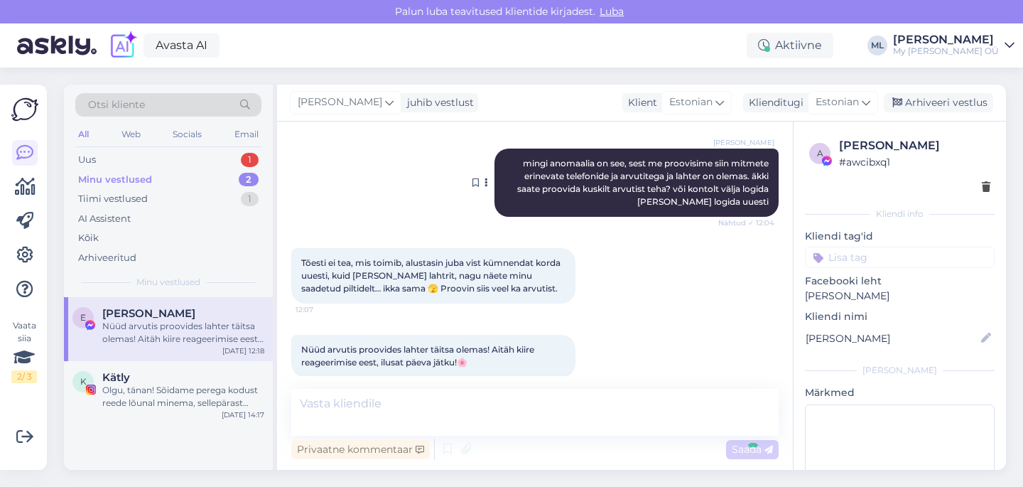
scroll to position [1066, 0]
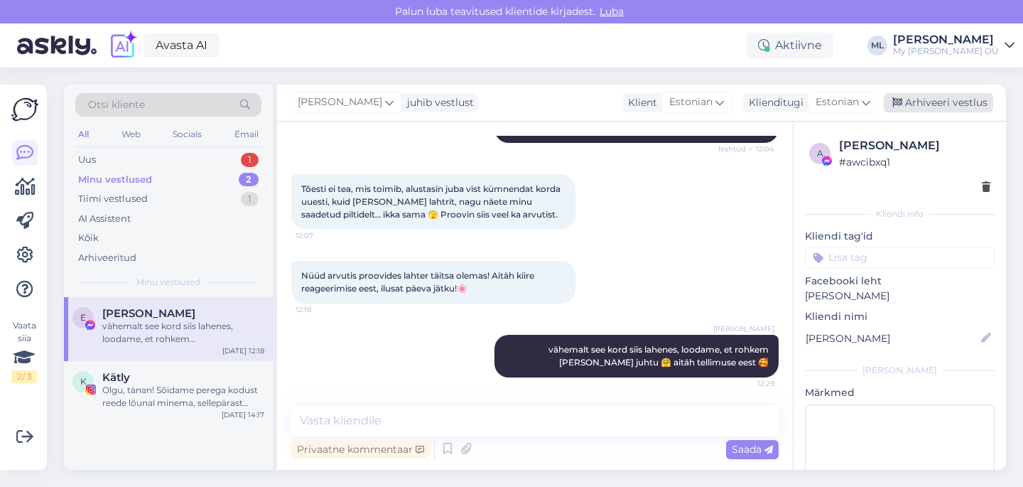
click at [957, 104] on div "Arhiveeri vestlus" at bounding box center [938, 102] width 109 height 19
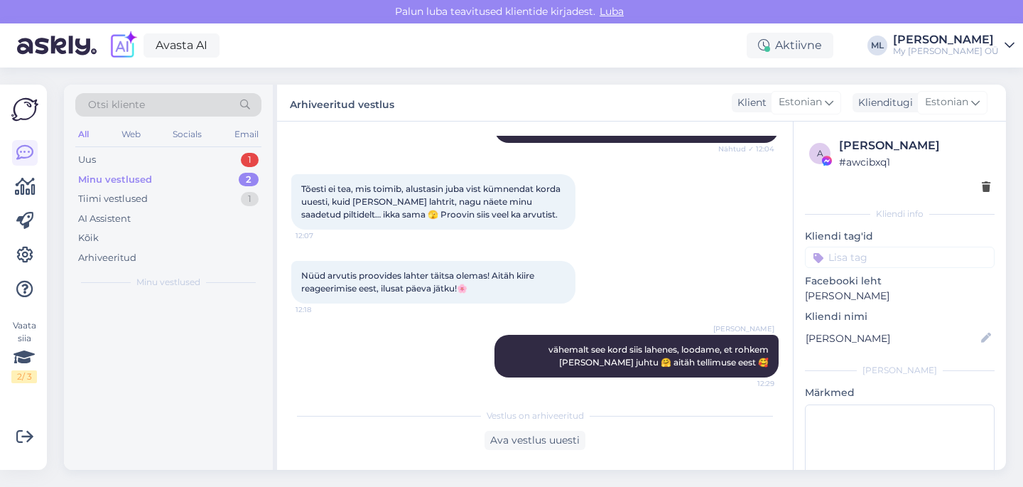
scroll to position [1071, 0]
